Goal: Task Accomplishment & Management: Complete application form

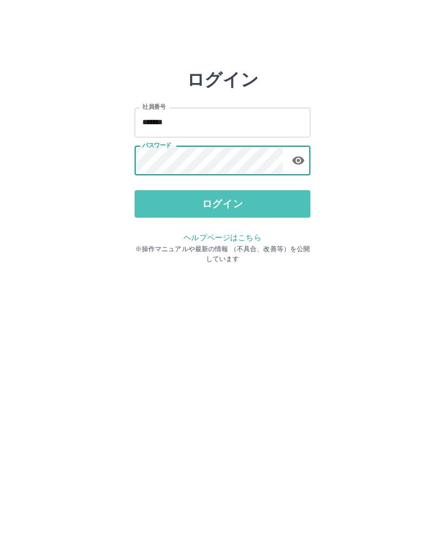
click at [153, 196] on button "ログイン" at bounding box center [223, 203] width 176 height 27
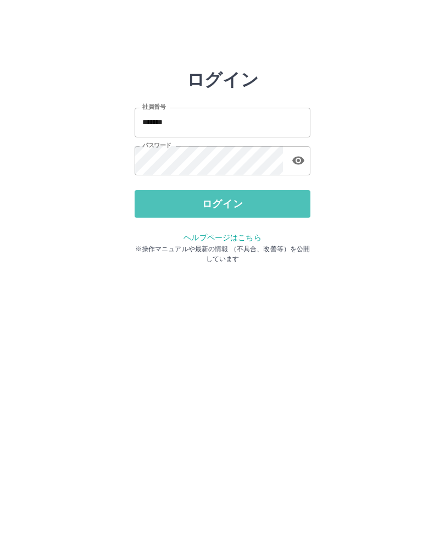
click at [169, 205] on button "ログイン" at bounding box center [223, 203] width 176 height 27
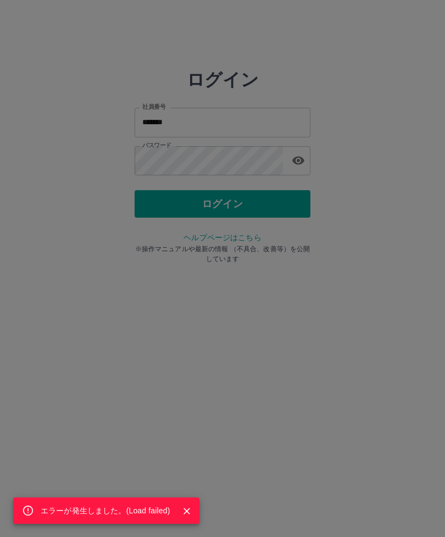
click at [186, 197] on div "エラーが発生しました。( Load failed )" at bounding box center [222, 268] width 445 height 537
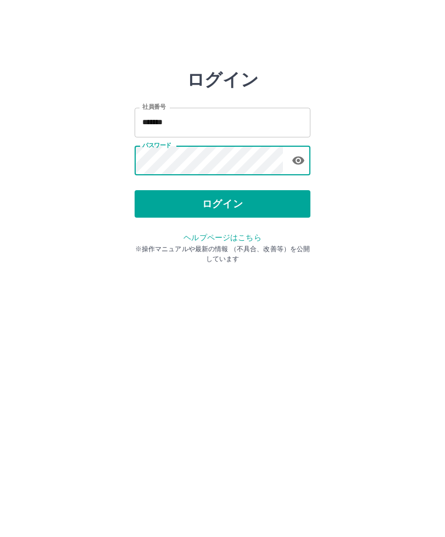
click at [214, 203] on button "ログイン" at bounding box center [223, 203] width 176 height 27
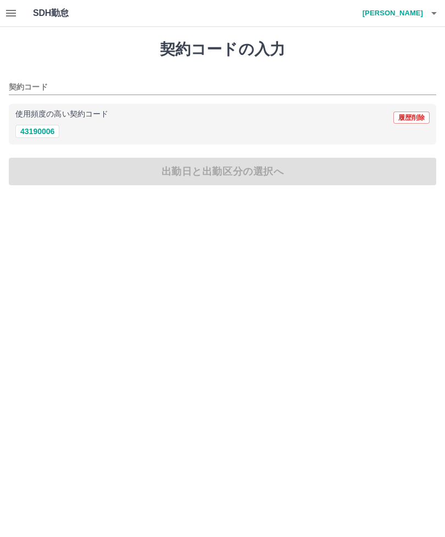
click at [36, 130] on button "43190006" at bounding box center [37, 131] width 44 height 13
type input "********"
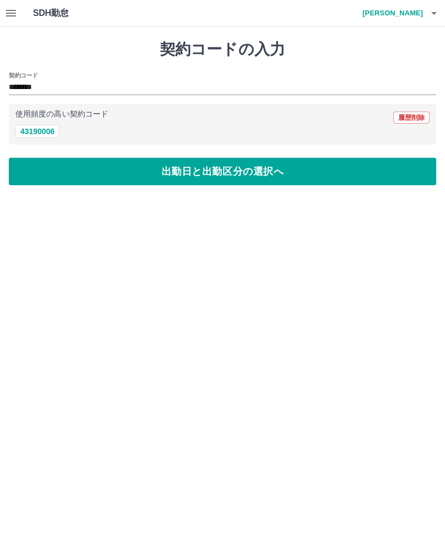
click at [91, 167] on button "出勤日と出勤区分の選択へ" at bounding box center [223, 171] width 428 height 27
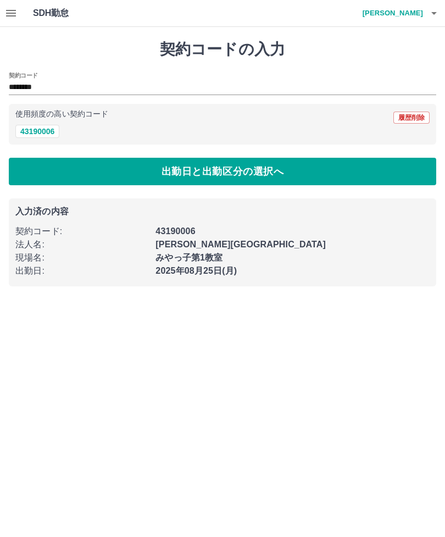
click at [100, 168] on button "出勤日と出勤区分の選択へ" at bounding box center [223, 171] width 428 height 27
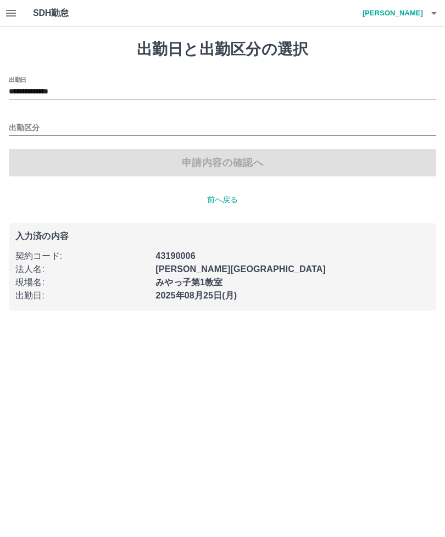
click at [41, 158] on div "申請内容の確認へ" at bounding box center [223, 162] width 428 height 27
click at [23, 126] on input "出勤区分" at bounding box center [223, 129] width 428 height 14
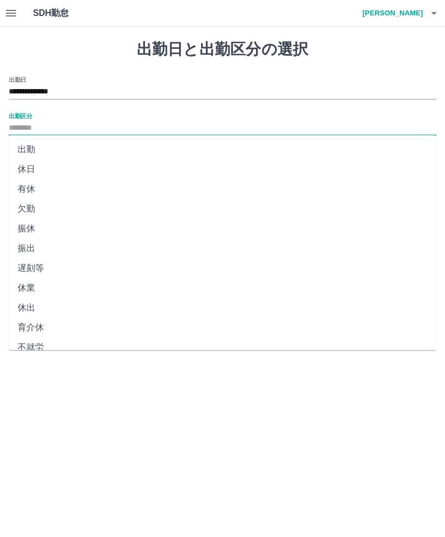
click at [24, 146] on li "出勤" at bounding box center [223, 150] width 428 height 20
type input "**"
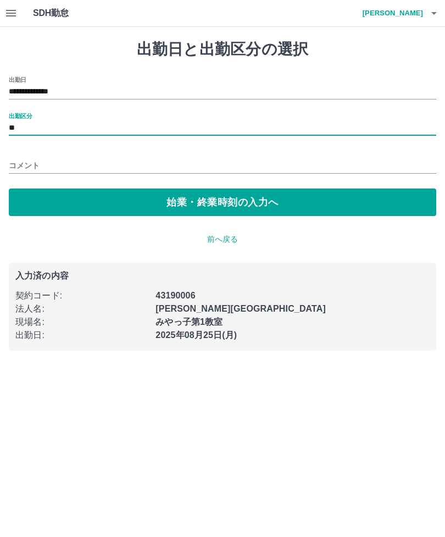
click at [60, 198] on button "始業・終業時刻の入力へ" at bounding box center [223, 202] width 428 height 27
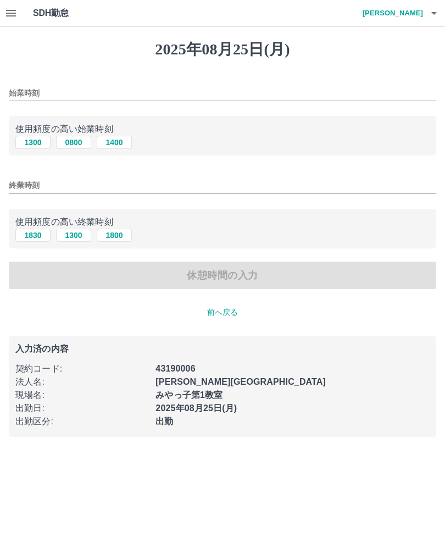
click at [31, 138] on button "1300" at bounding box center [32, 142] width 35 height 13
type input "****"
click at [31, 239] on button "1830" at bounding box center [32, 235] width 35 height 13
type input "****"
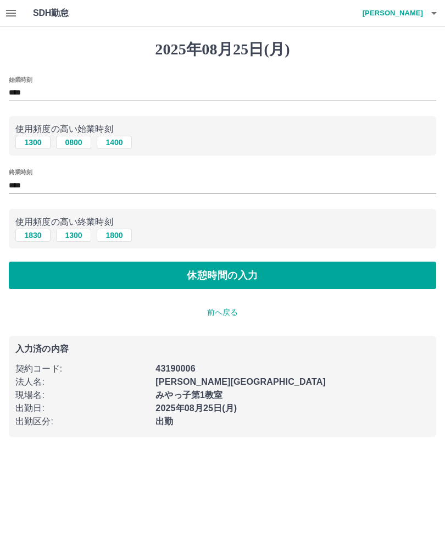
click at [96, 273] on button "休憩時間の入力" at bounding box center [223, 275] width 428 height 27
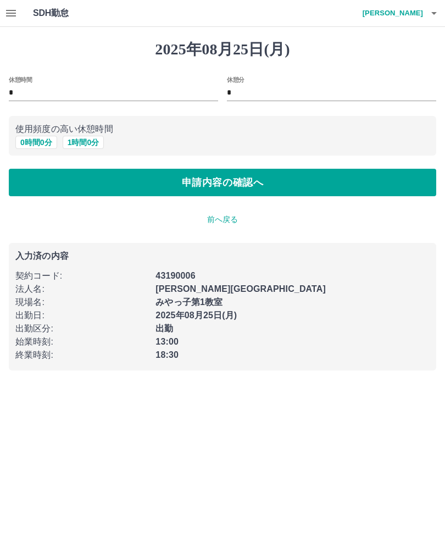
click at [36, 139] on button "0 時間 0 分" at bounding box center [36, 142] width 42 height 13
click at [90, 176] on button "申請内容の確認へ" at bounding box center [223, 182] width 428 height 27
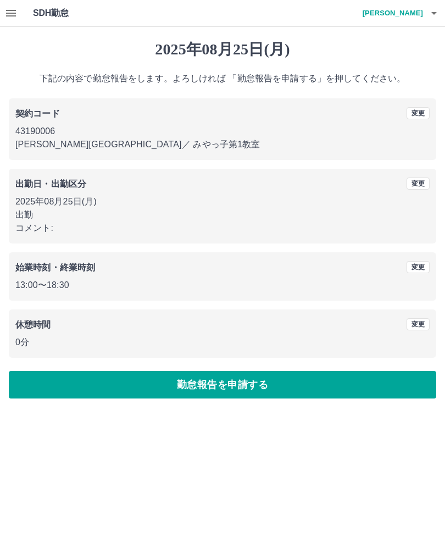
click at [123, 376] on button "勤怠報告を申請する" at bounding box center [223, 384] width 428 height 27
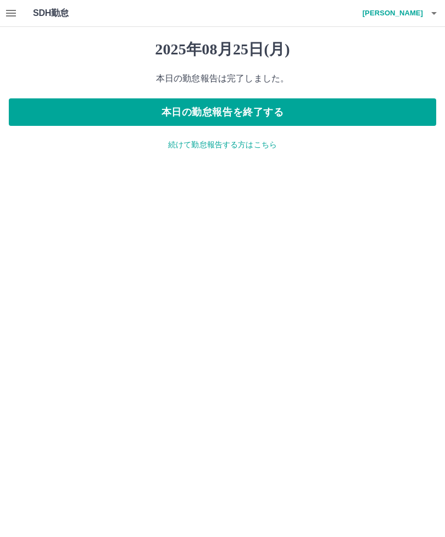
click at [108, 101] on button "本日の勤怠報告を終了する" at bounding box center [223, 111] width 428 height 27
